Goal: Check status

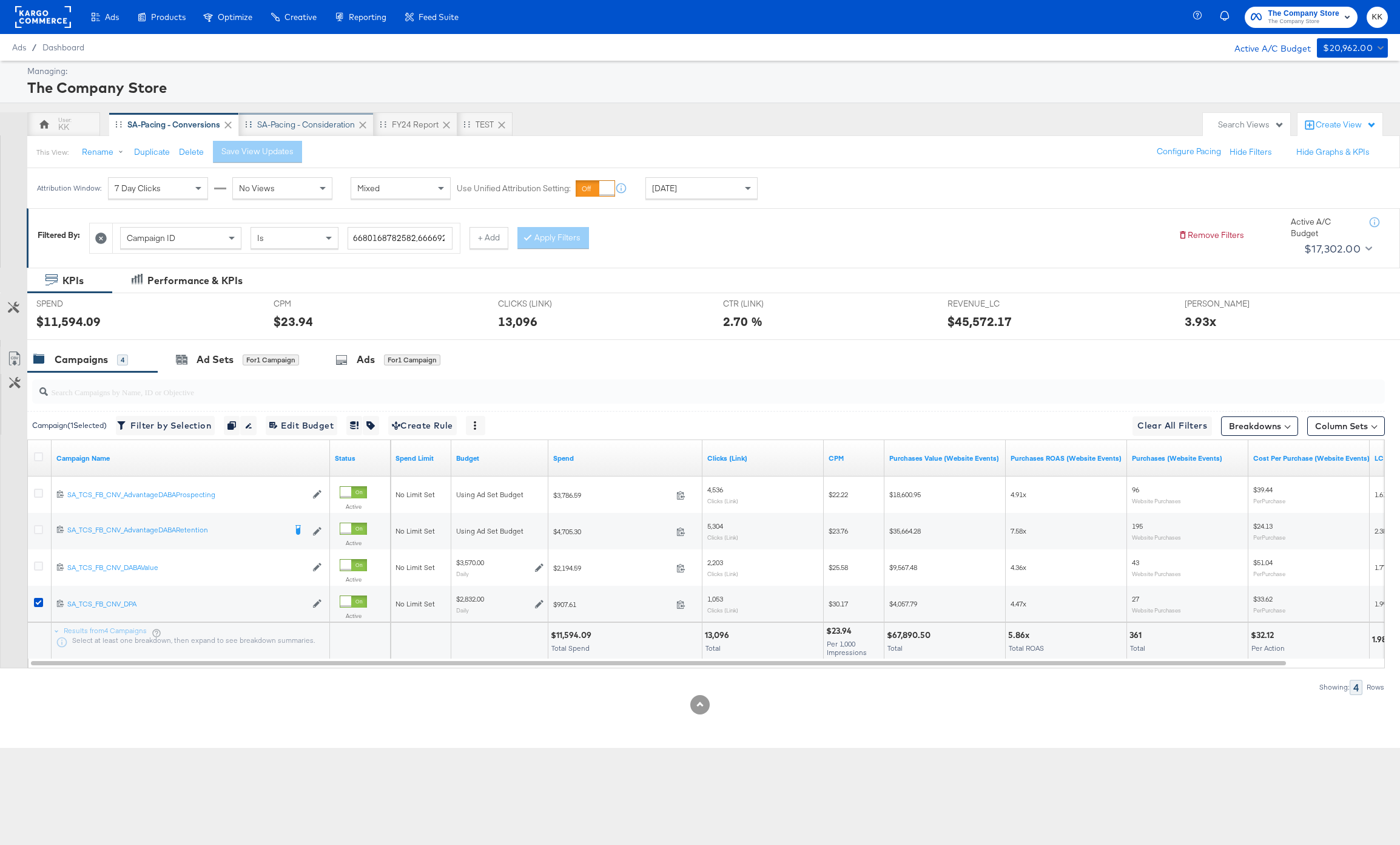
click at [308, 120] on div "SA-Pacing - Consideration" at bounding box center [306, 125] width 98 height 12
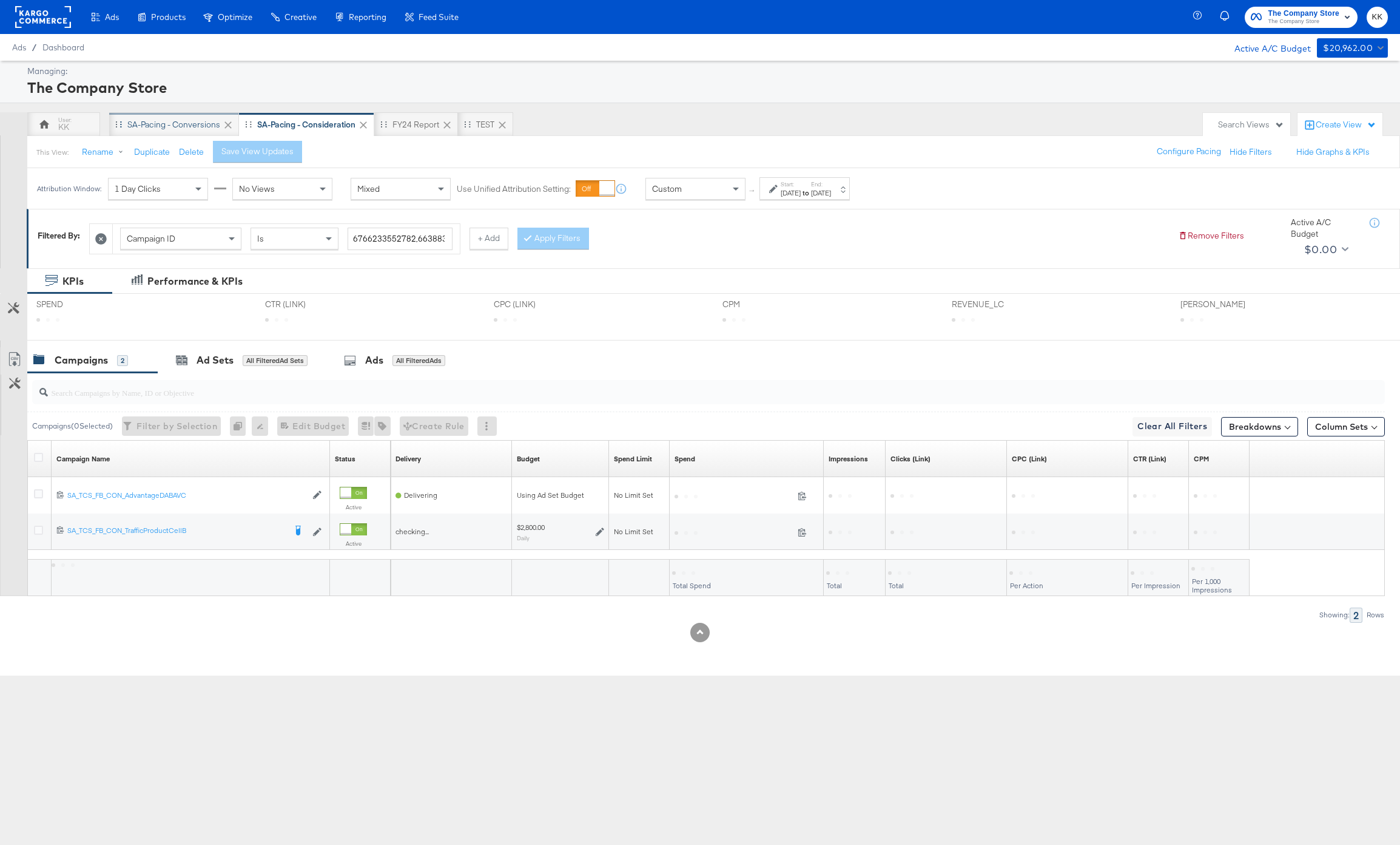
click at [150, 122] on div "SA-Pacing - Conversions" at bounding box center [174, 125] width 93 height 12
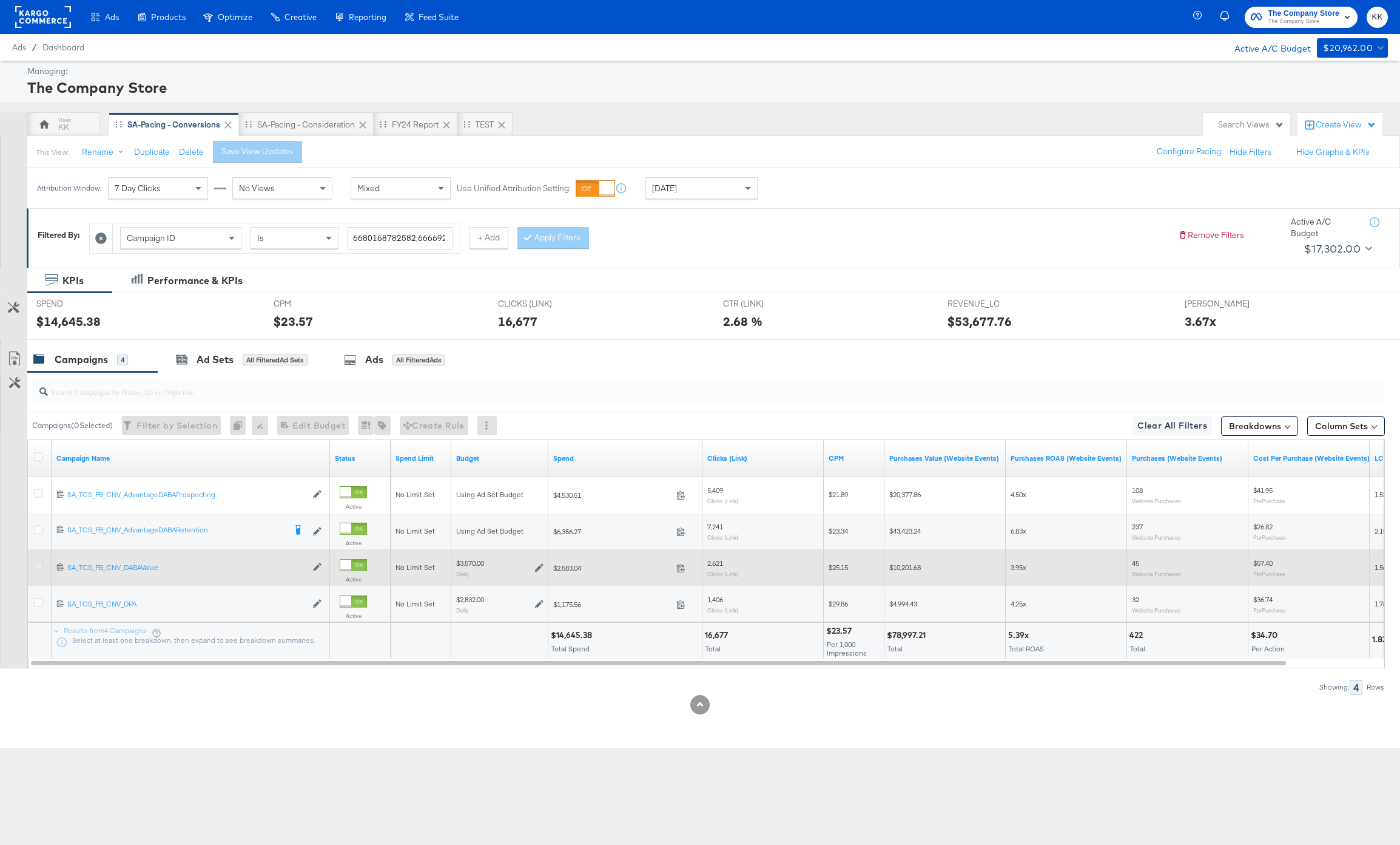
click at [35, 561] on icon at bounding box center [38, 565] width 9 height 9
click at [0, 0] on input "checkbox" at bounding box center [0, 0] width 0 height 0
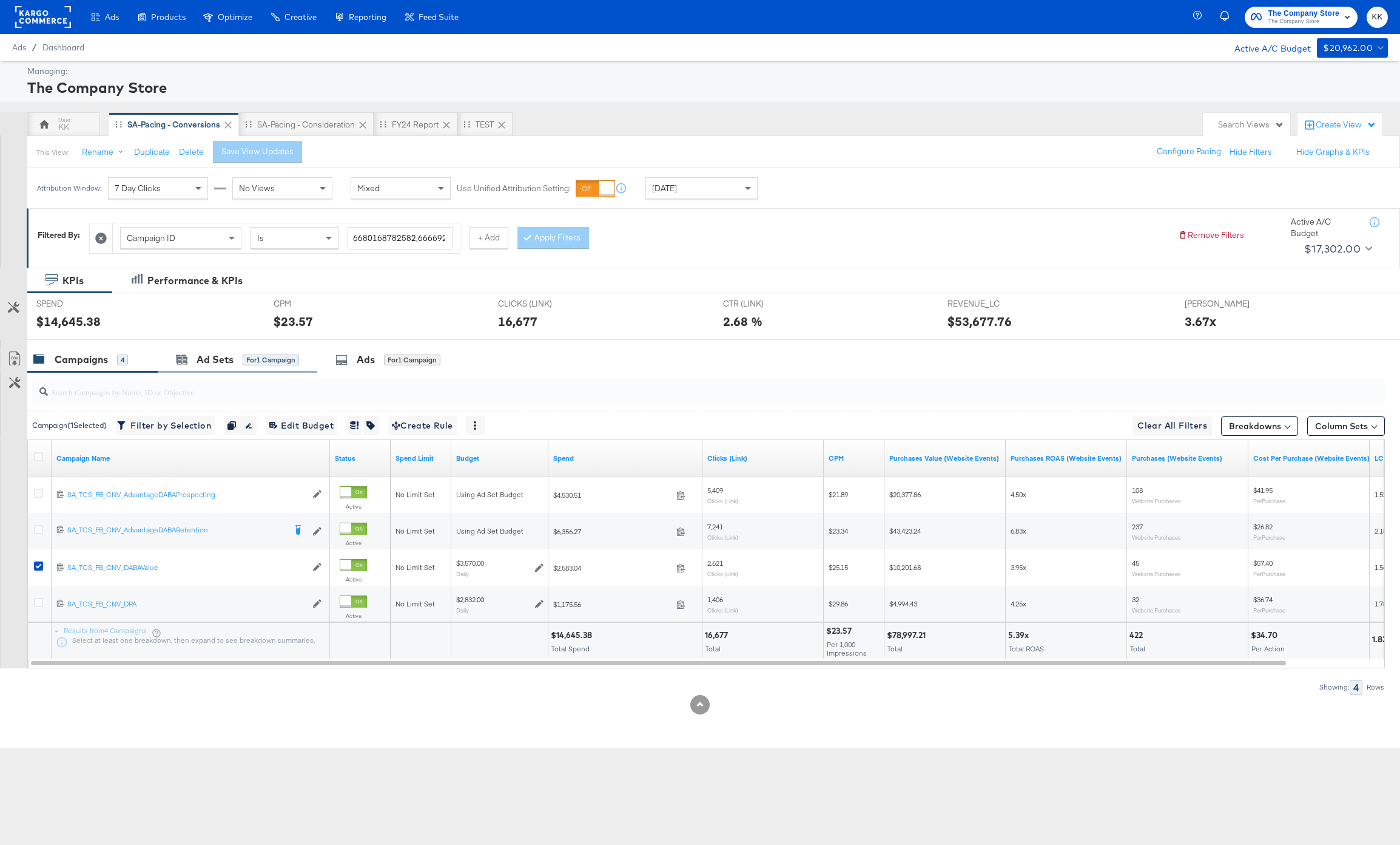
click at [247, 348] on div "Ad Sets for 1 Campaign" at bounding box center [237, 359] width 160 height 26
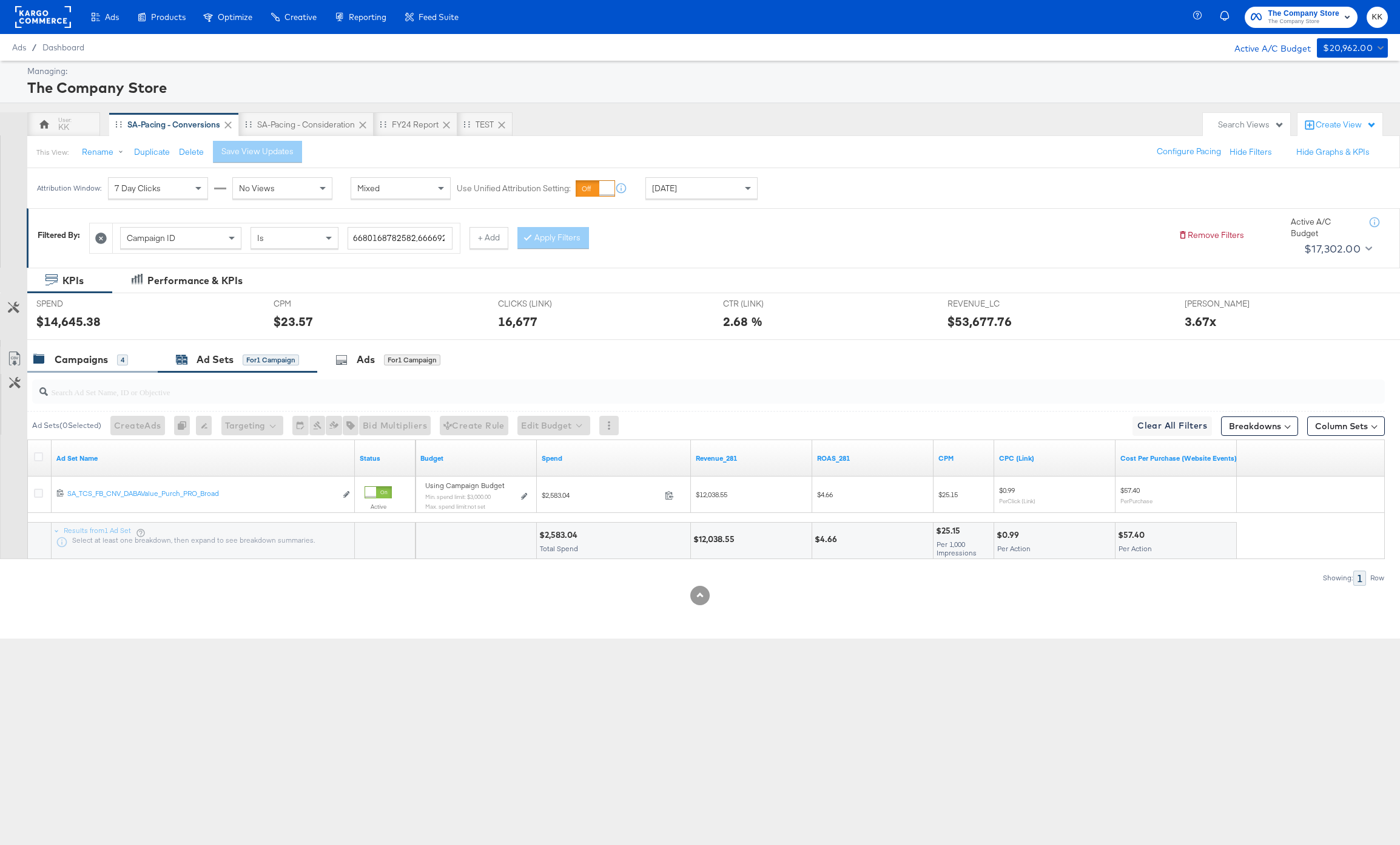
click at [101, 357] on div "Campaigns" at bounding box center [81, 359] width 53 height 14
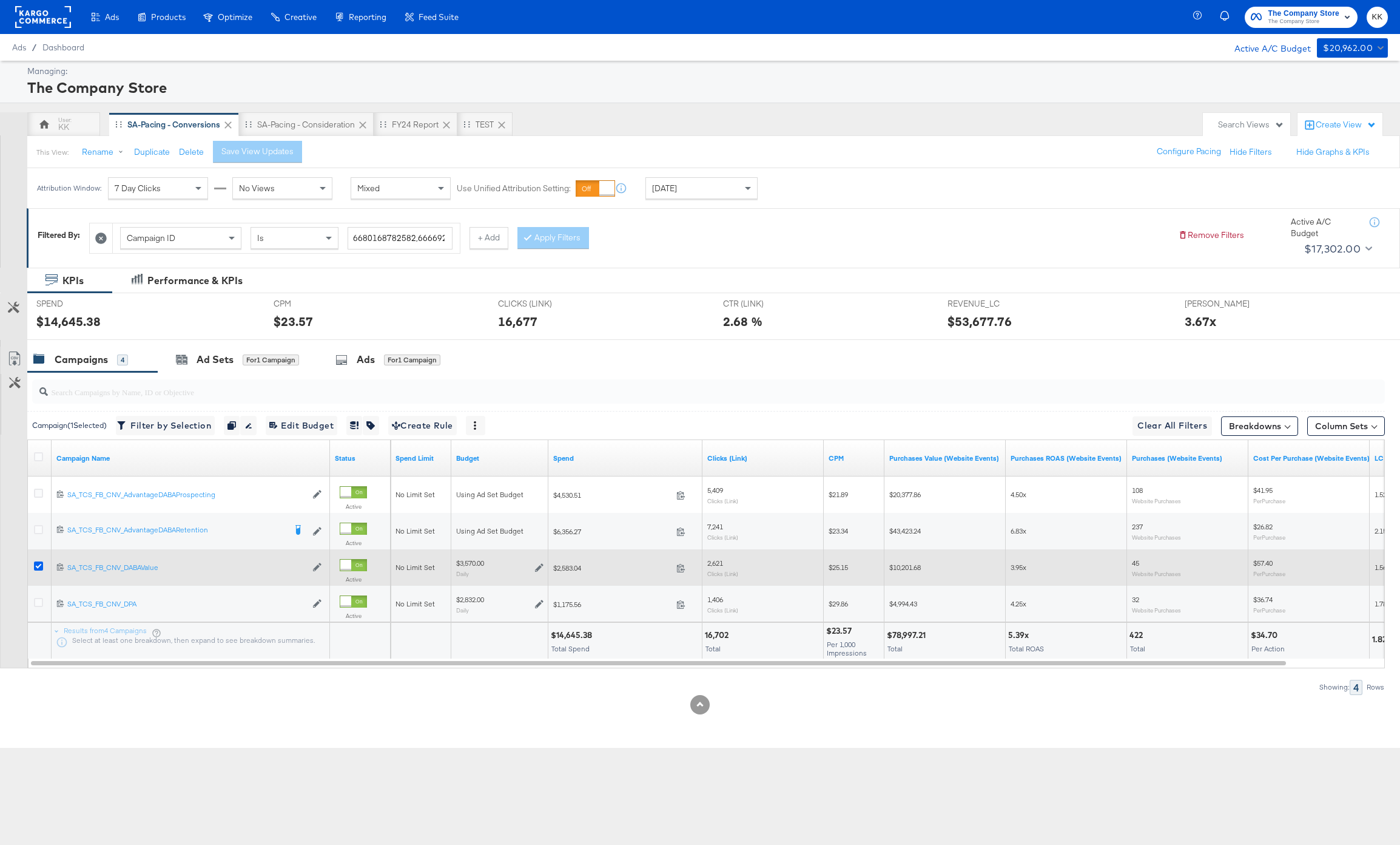
click at [40, 566] on icon at bounding box center [38, 565] width 9 height 9
click at [0, 0] on input "checkbox" at bounding box center [0, 0] width 0 height 0
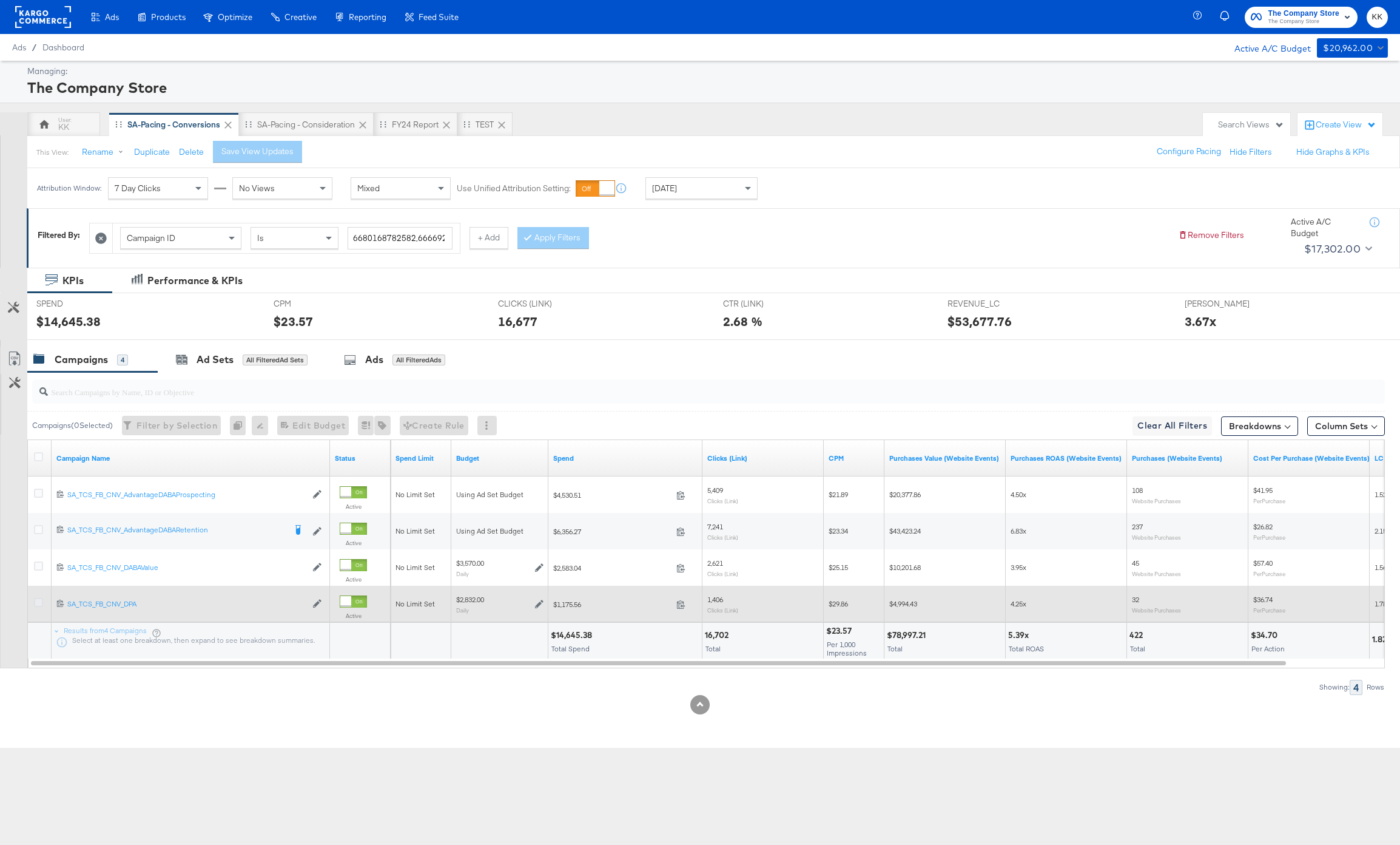
click at [39, 606] on icon at bounding box center [38, 602] width 9 height 9
click at [0, 0] on input "checkbox" at bounding box center [0, 0] width 0 height 0
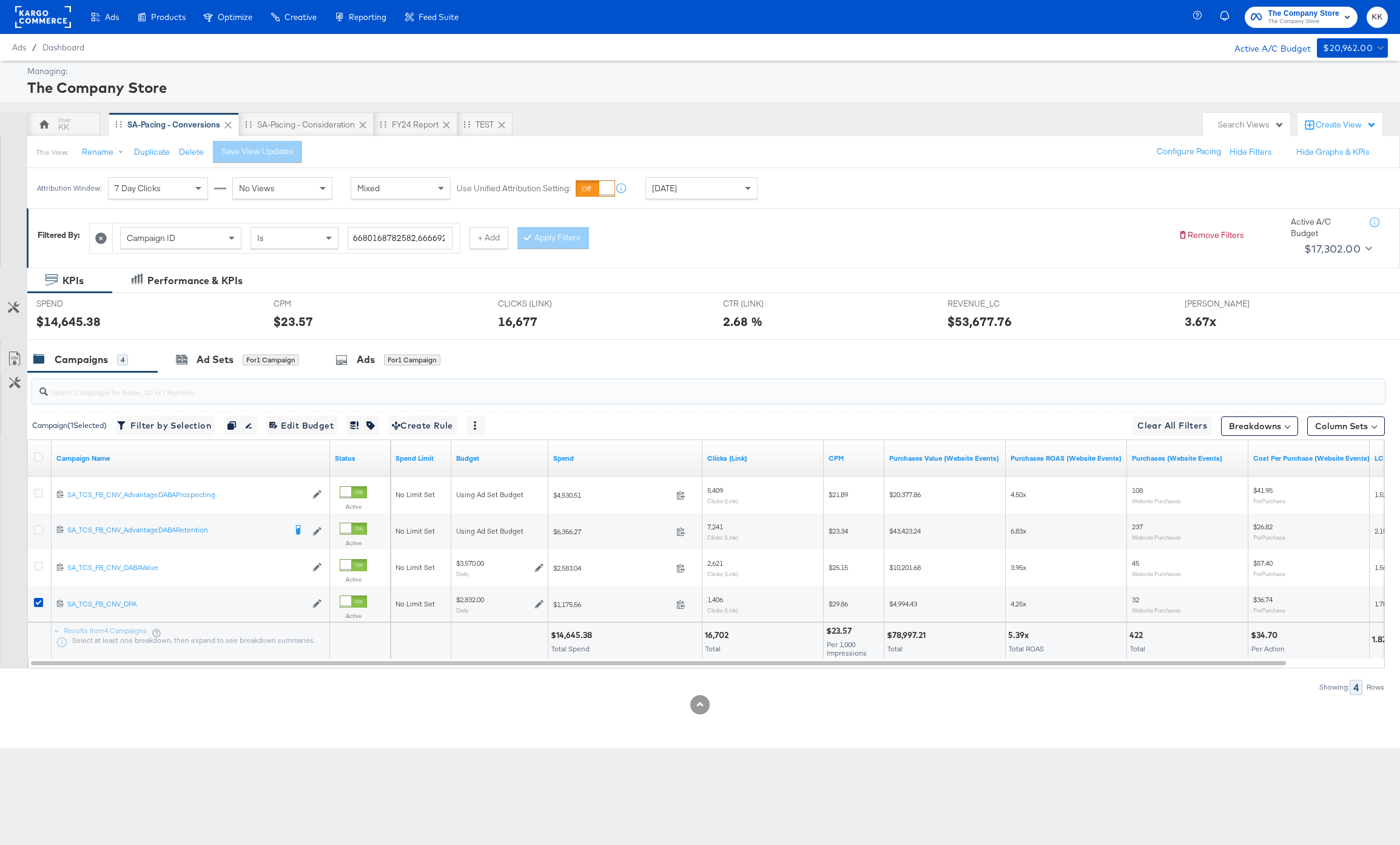
click at [201, 383] on input "search" at bounding box center [653, 387] width 1211 height 24
click at [212, 343] on div at bounding box center [700, 344] width 1400 height 9
click at [221, 360] on div "Ad Sets" at bounding box center [215, 359] width 37 height 14
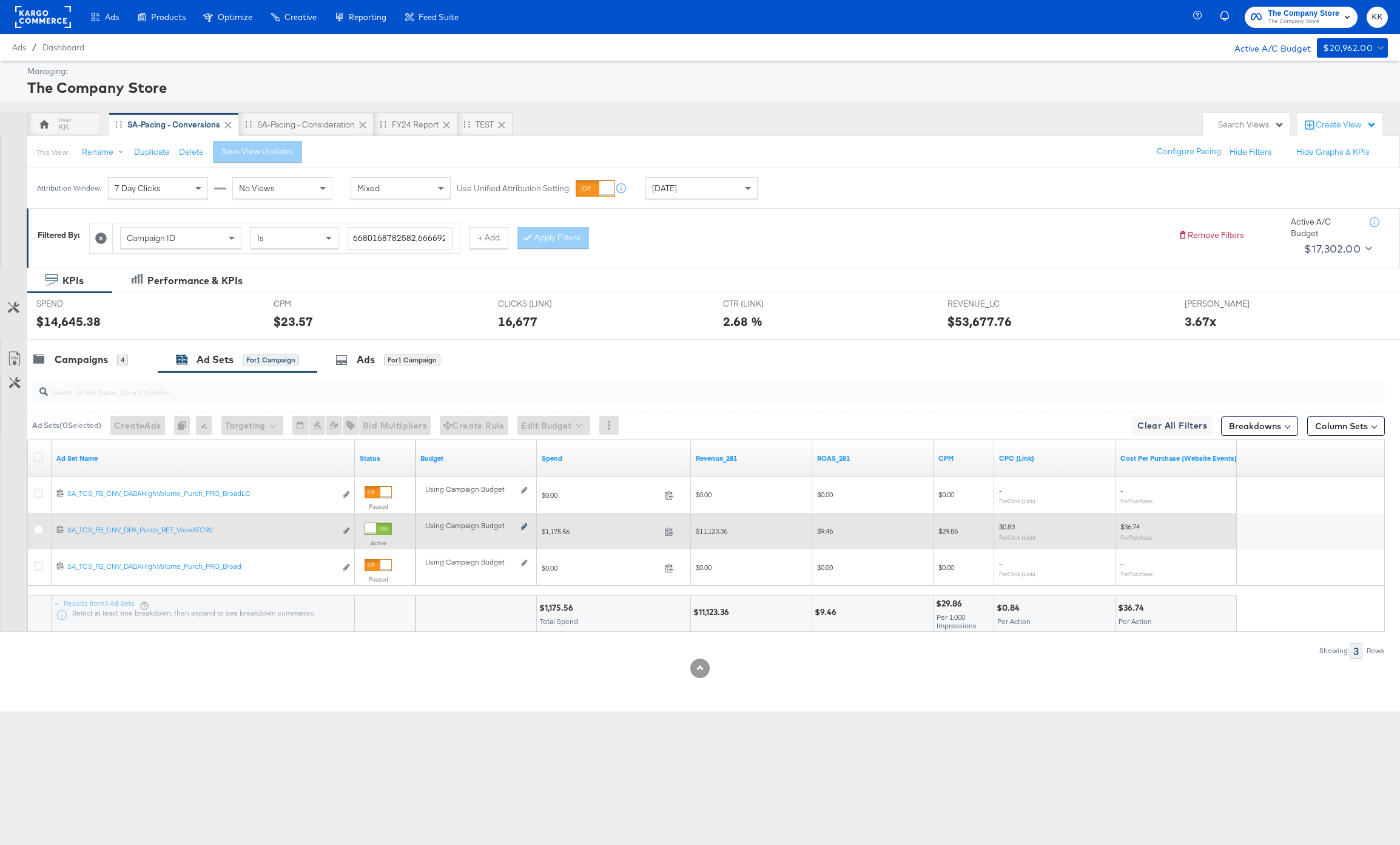
click at [521, 523] on icon at bounding box center [524, 526] width 6 height 7
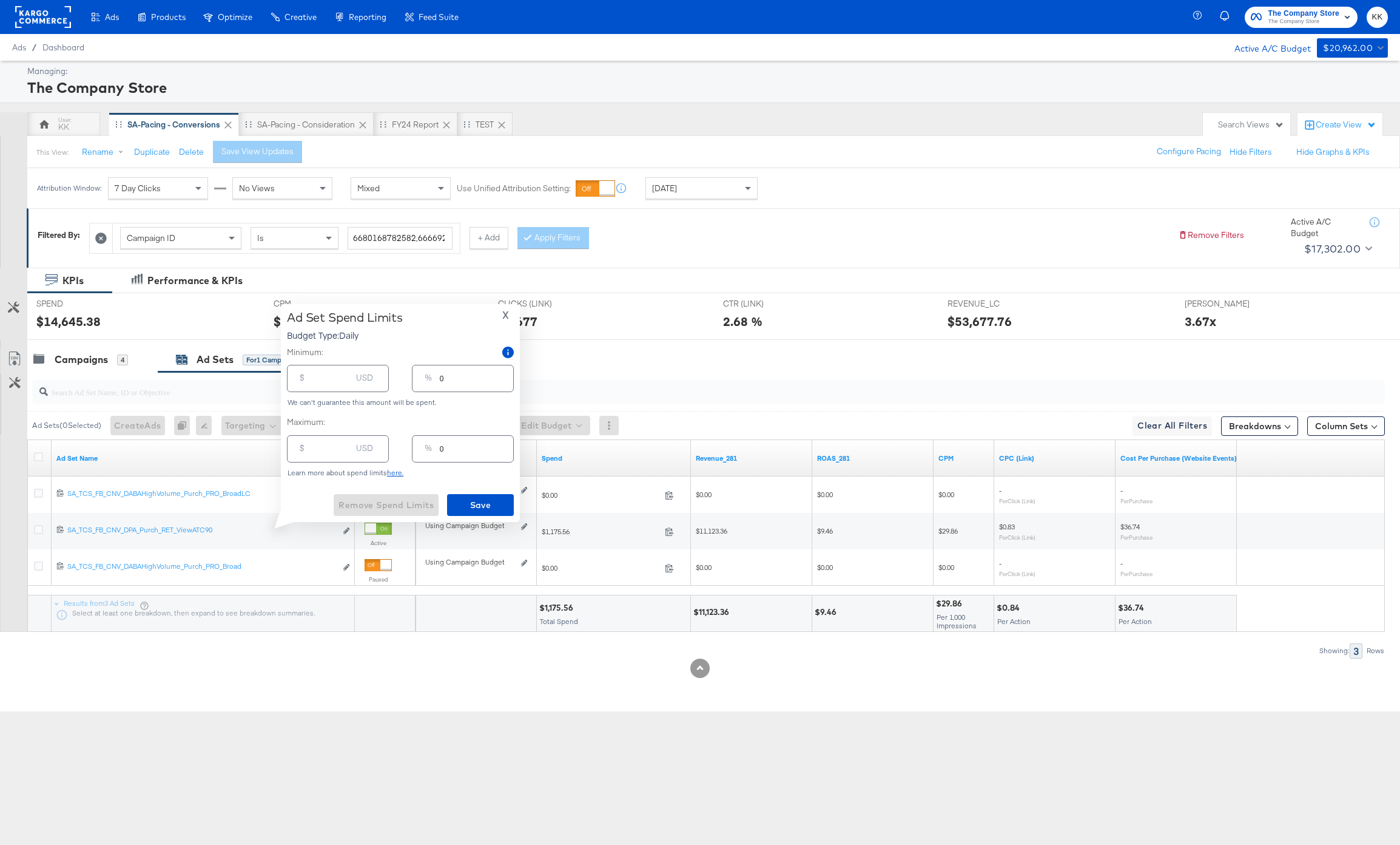
click at [618, 291] on div "KPIs Performance & KPIs" at bounding box center [700, 281] width 1400 height 25
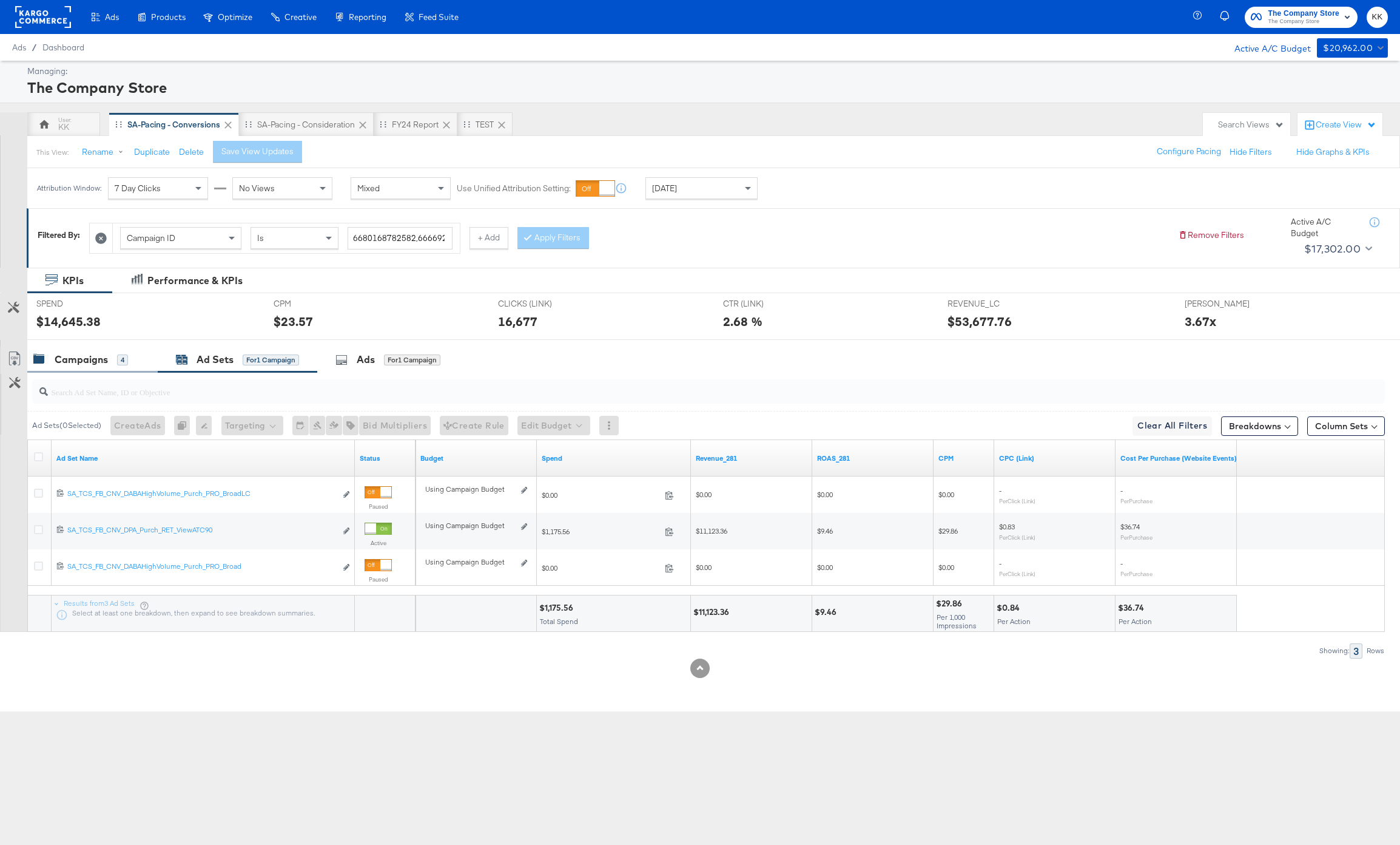
click at [93, 367] on div "Campaigns 4" at bounding box center [92, 359] width 130 height 26
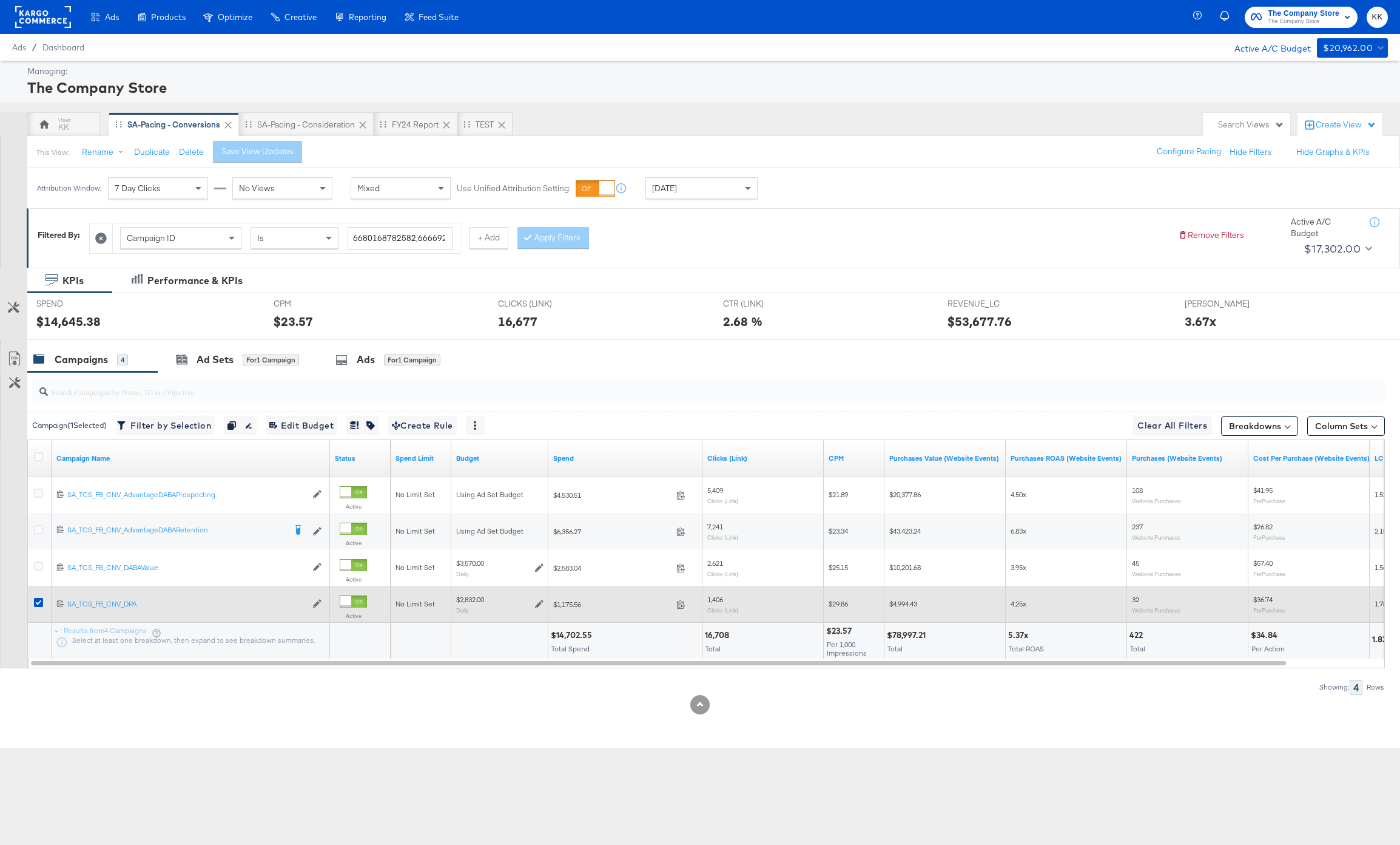
click at [37, 597] on div at bounding box center [40, 604] width 23 height 22
click at [41, 602] on icon at bounding box center [38, 602] width 9 height 9
click at [0, 0] on input "checkbox" at bounding box center [0, 0] width 0 height 0
